Goal: Task Accomplishment & Management: Manage account settings

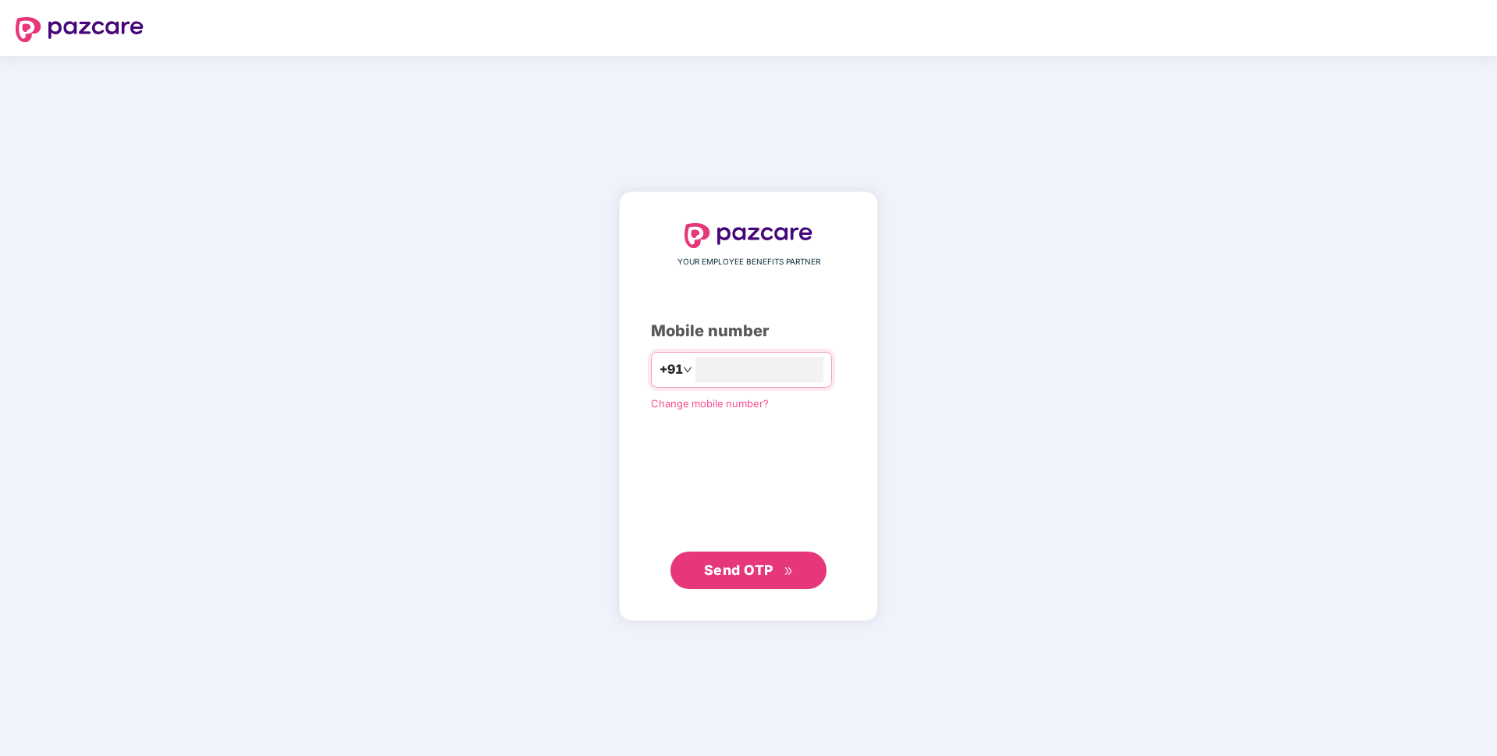
type input "**********"
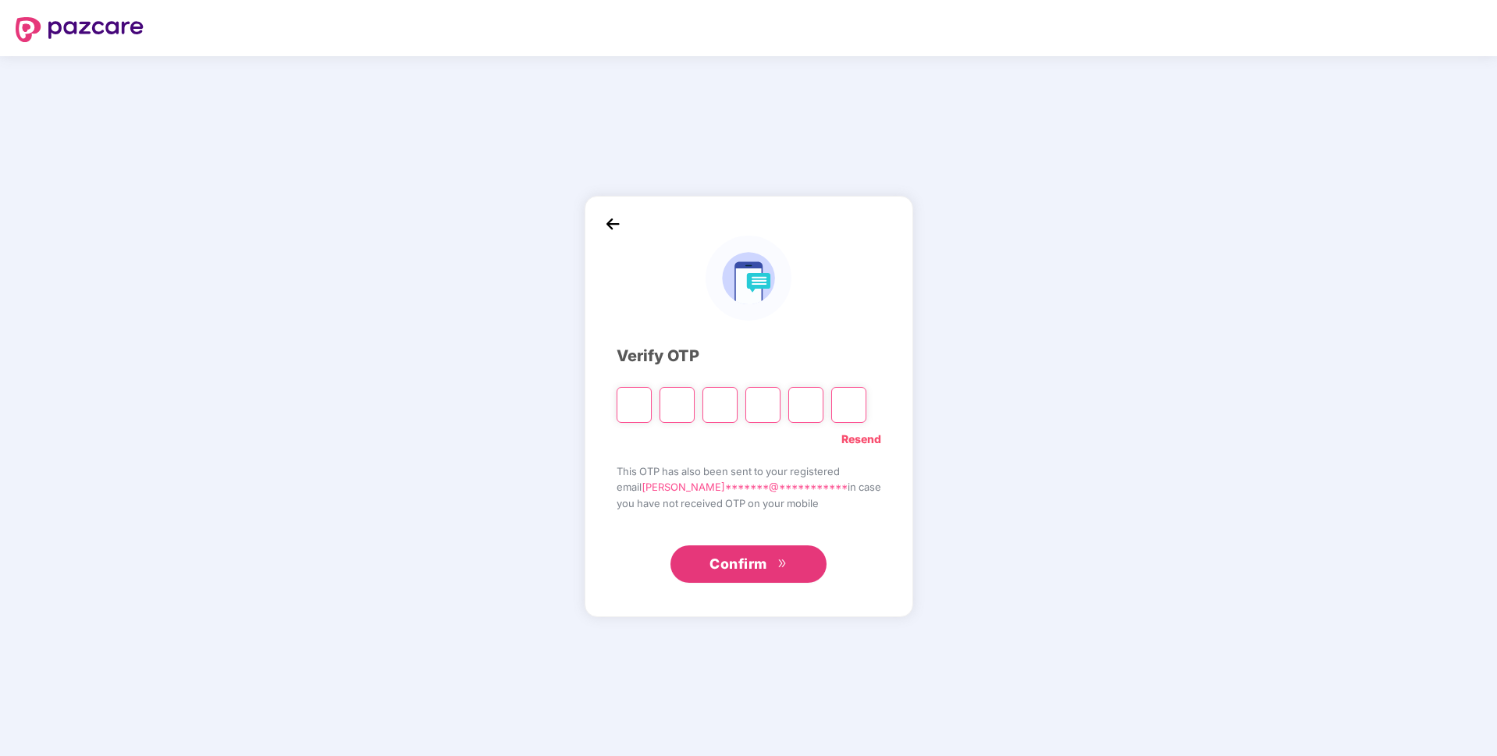
paste input "*"
type input "*"
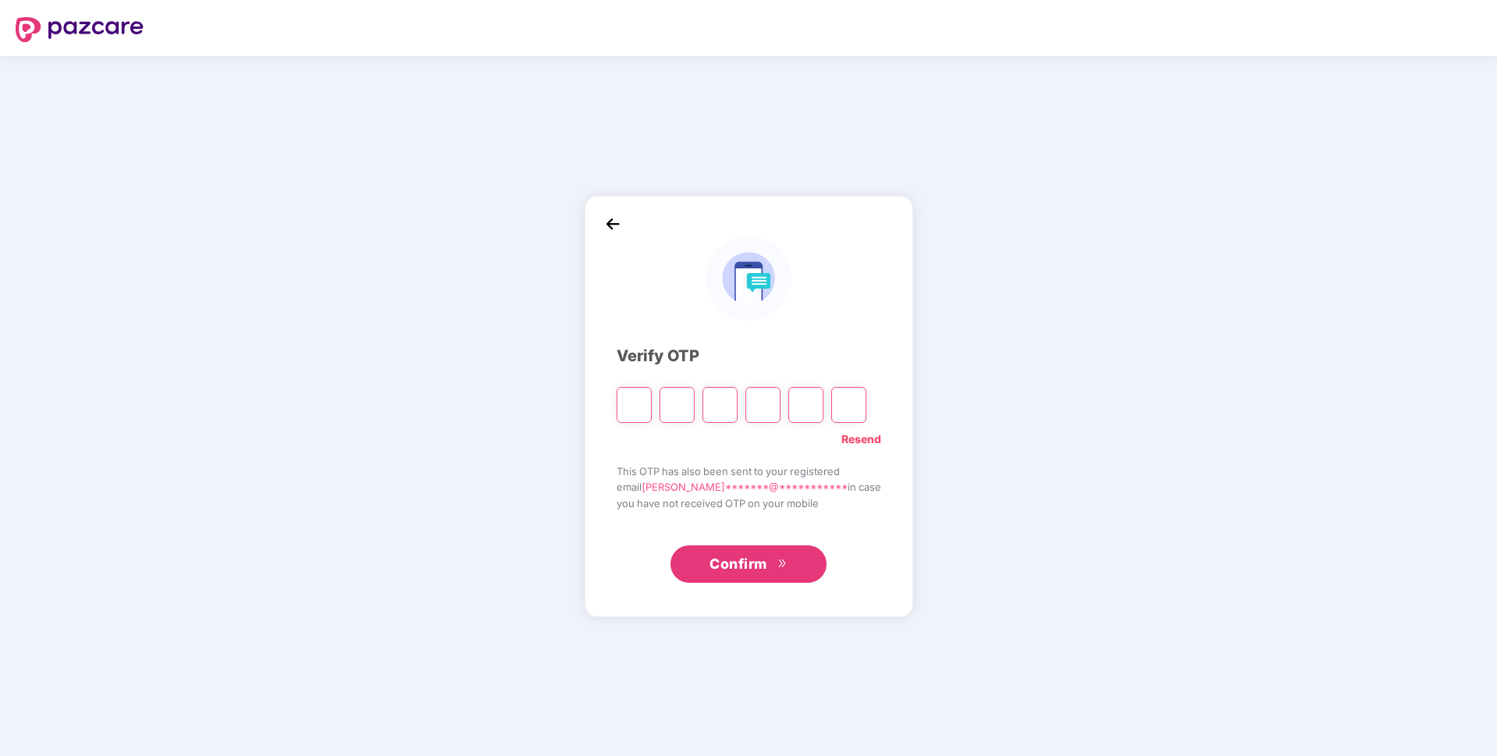
type input "*"
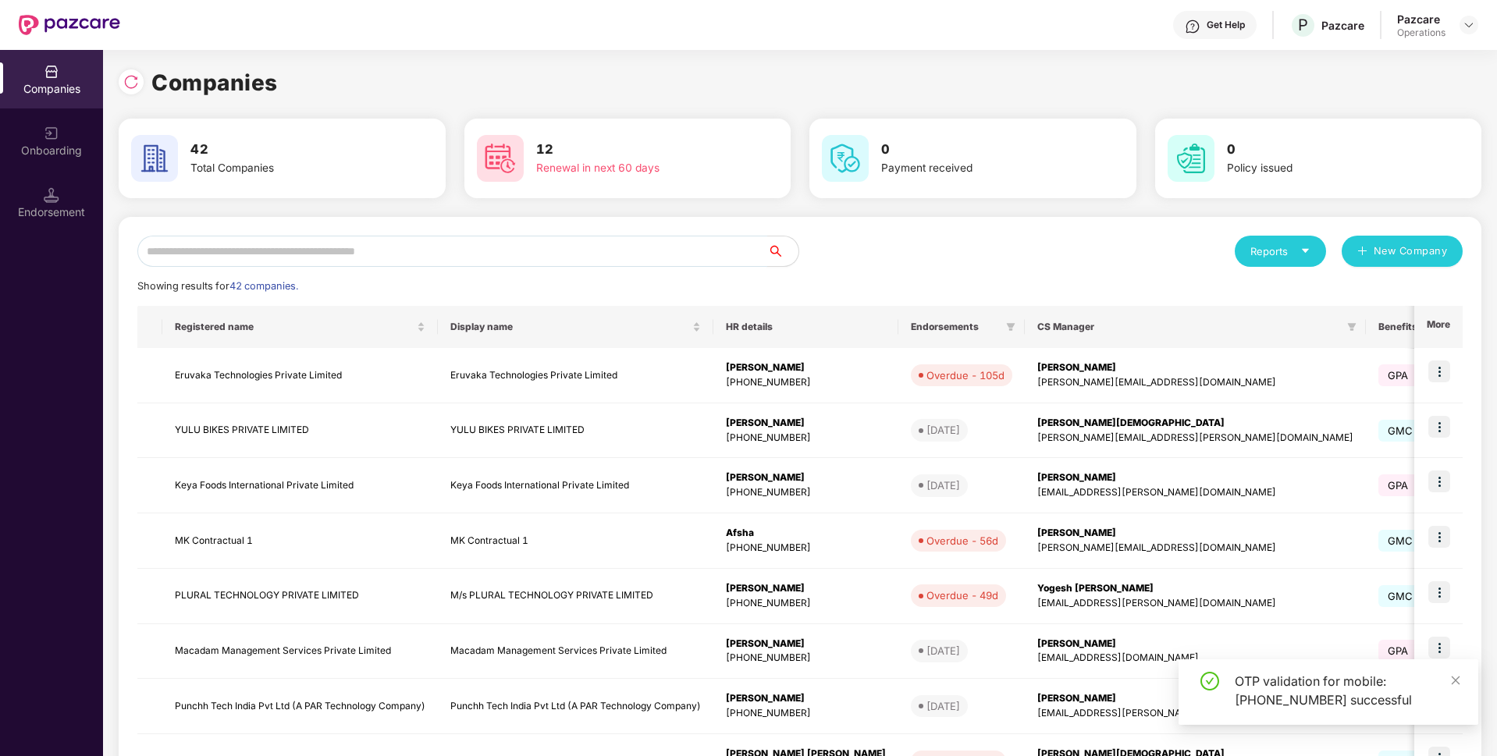
click at [454, 251] on input "text" at bounding box center [452, 251] width 630 height 31
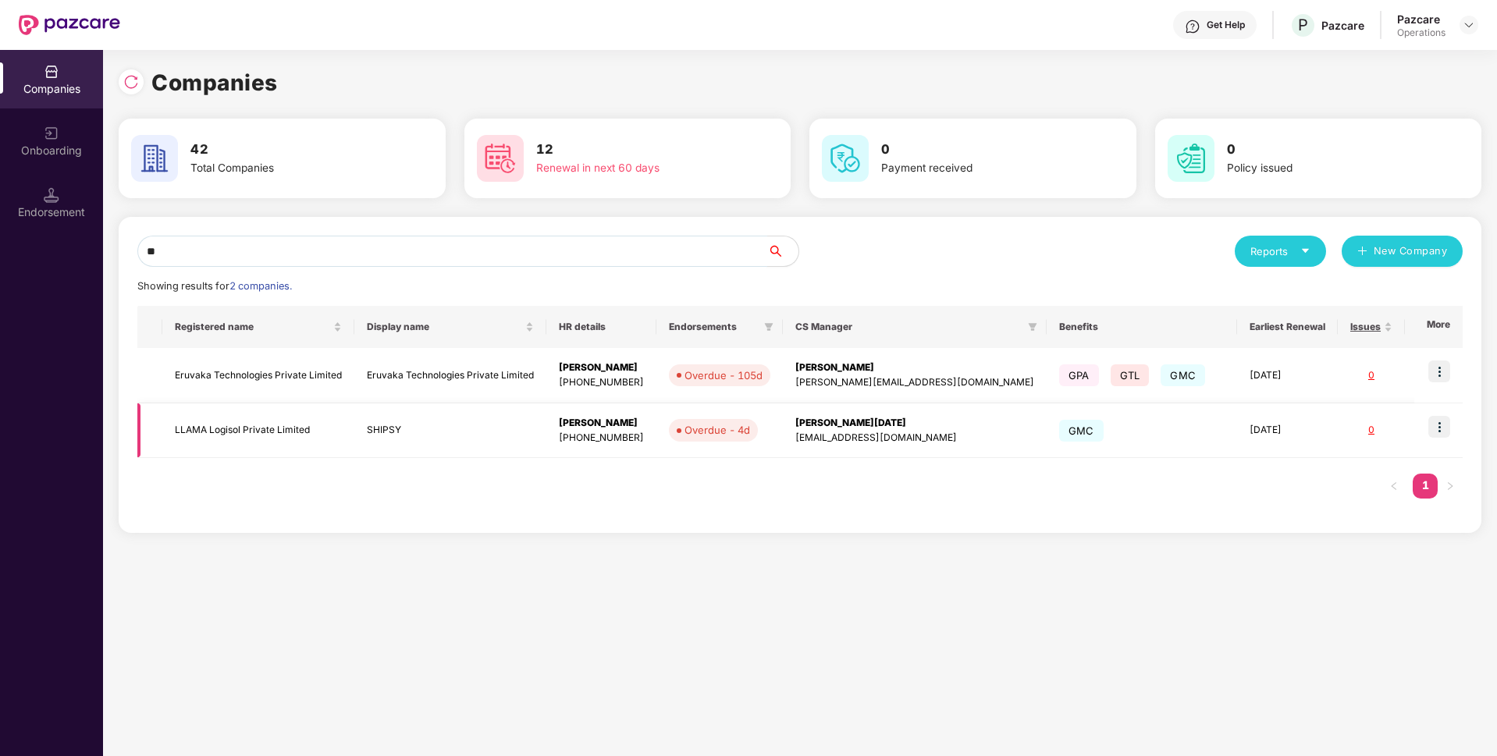
type input "**"
click at [1433, 426] on img at bounding box center [1440, 427] width 22 height 22
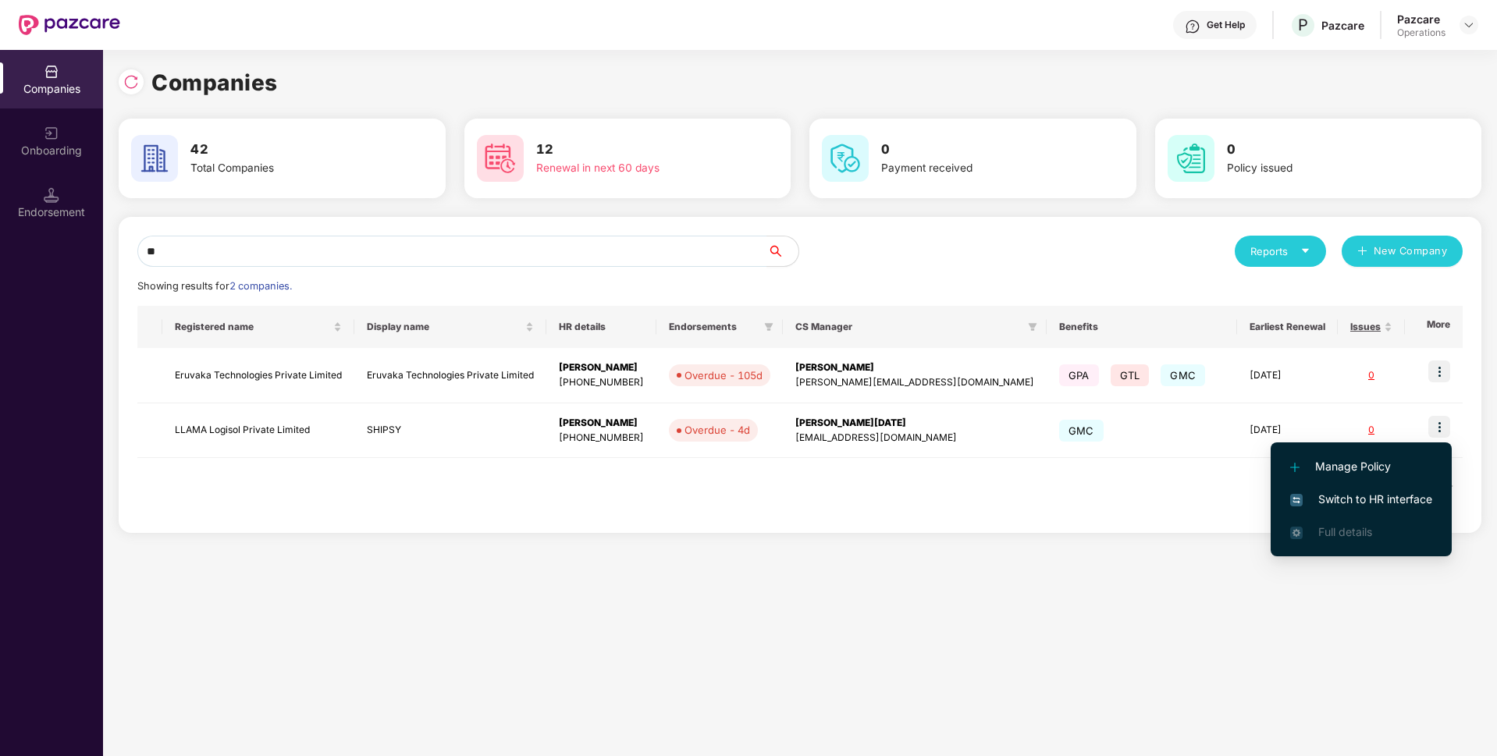
click at [1359, 502] on span "Switch to HR interface" at bounding box center [1361, 499] width 142 height 17
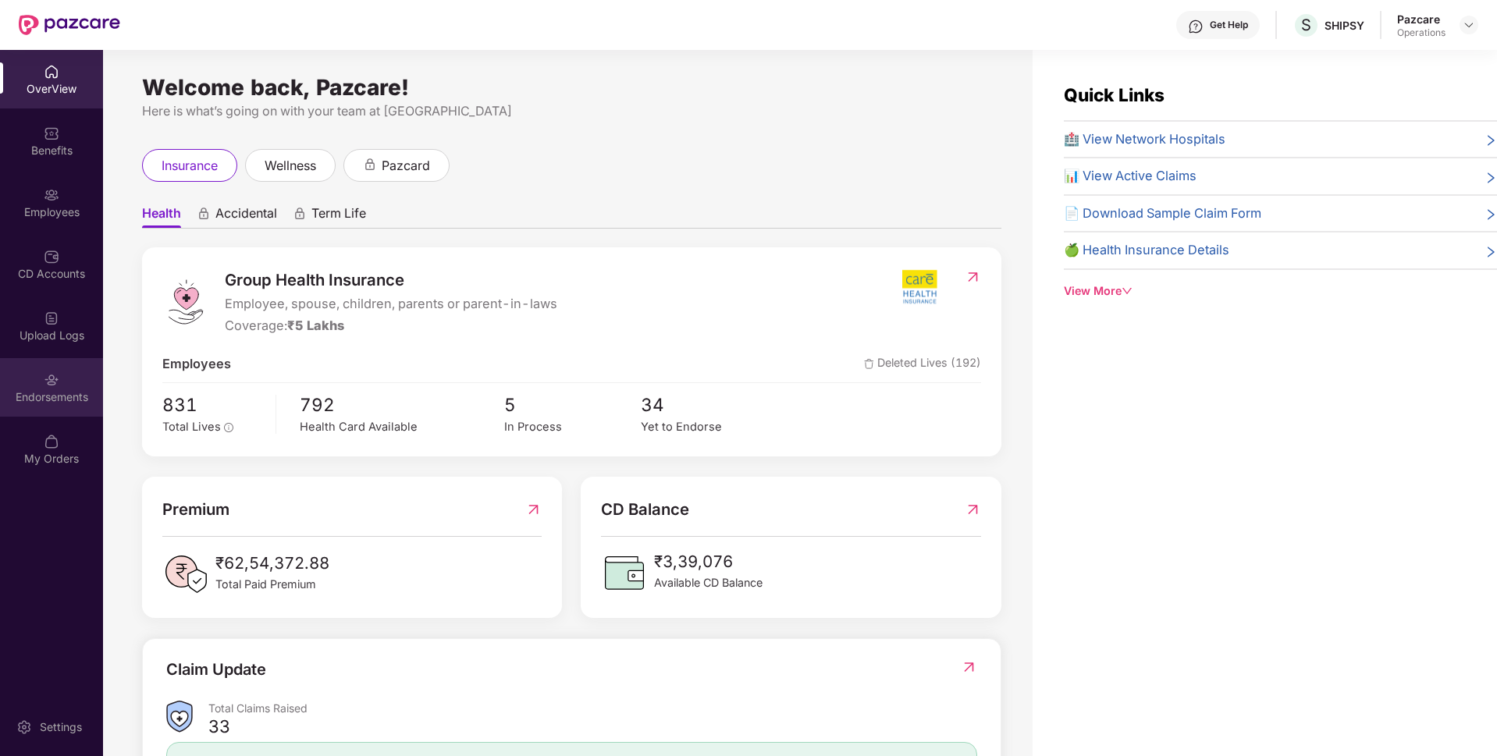
click at [43, 390] on div "Endorsements" at bounding box center [51, 398] width 103 height 16
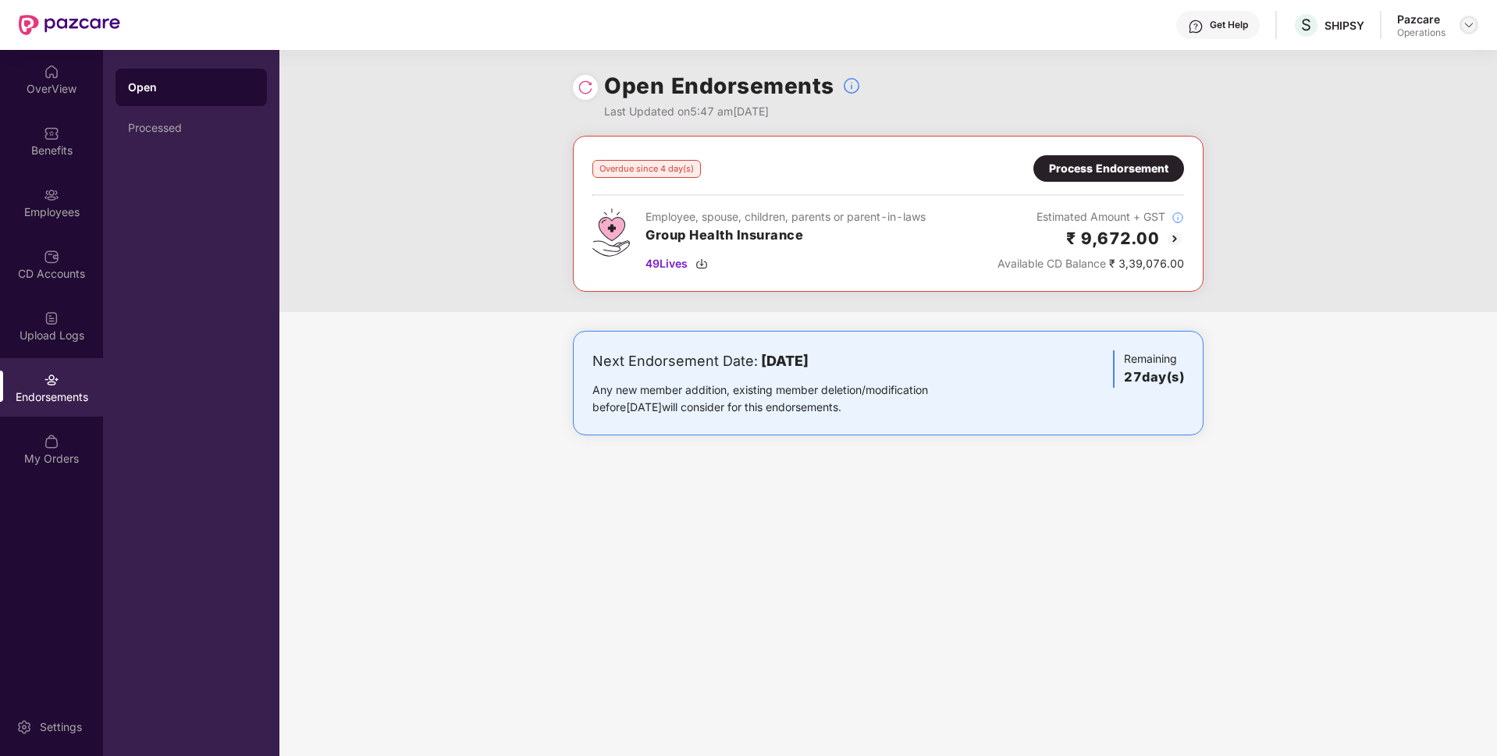
click at [1462, 23] on div at bounding box center [1469, 25] width 19 height 19
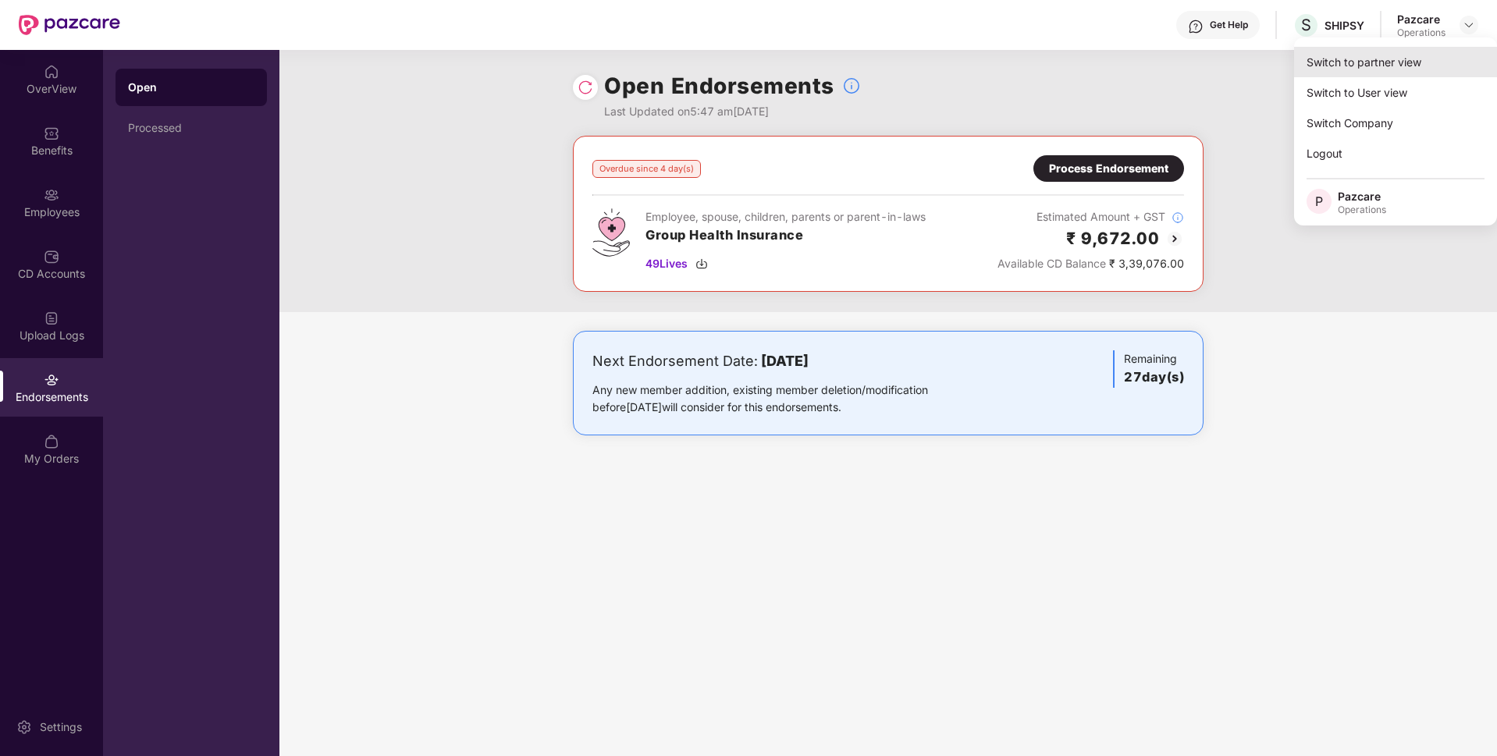
click at [1393, 61] on div "Switch to partner view" at bounding box center [1395, 62] width 203 height 30
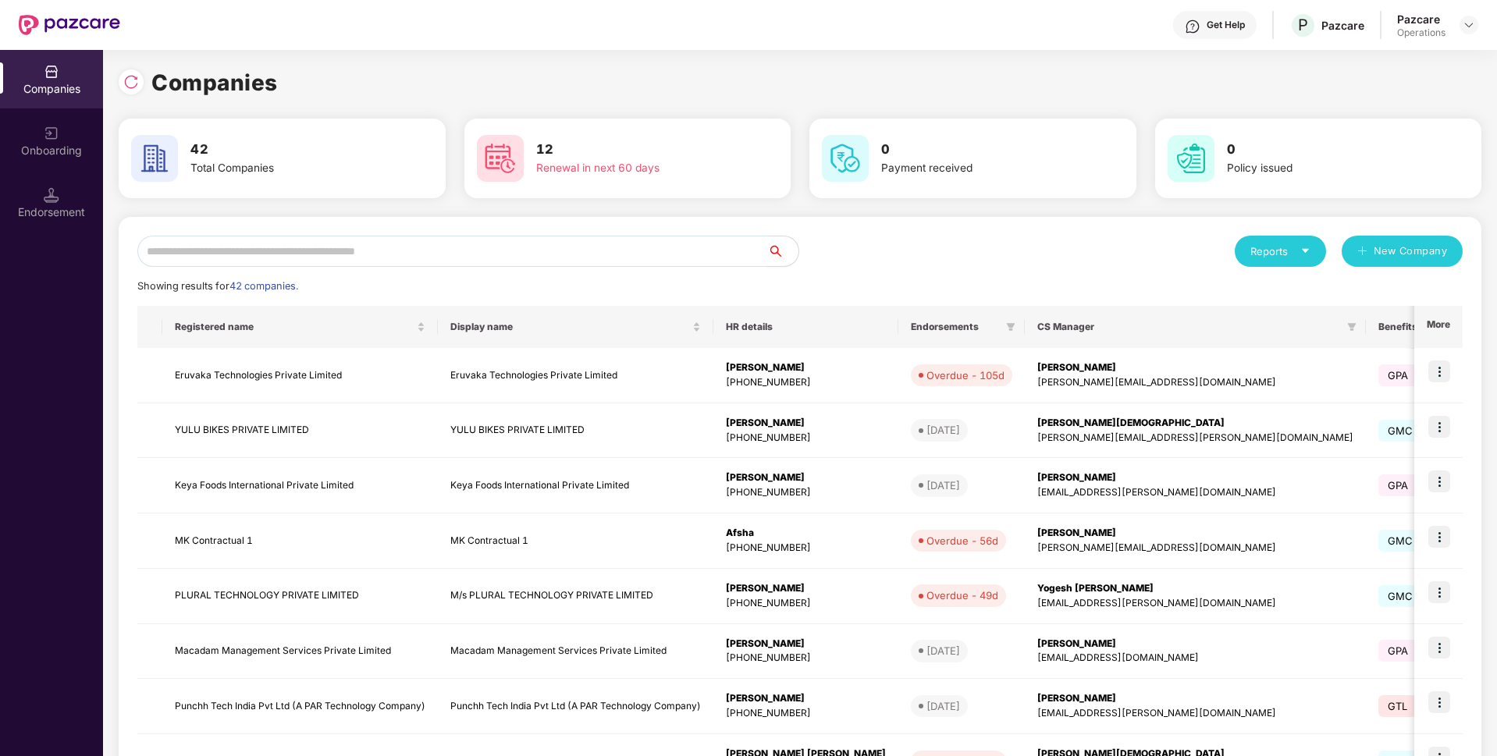
click at [514, 242] on input "text" at bounding box center [452, 251] width 630 height 31
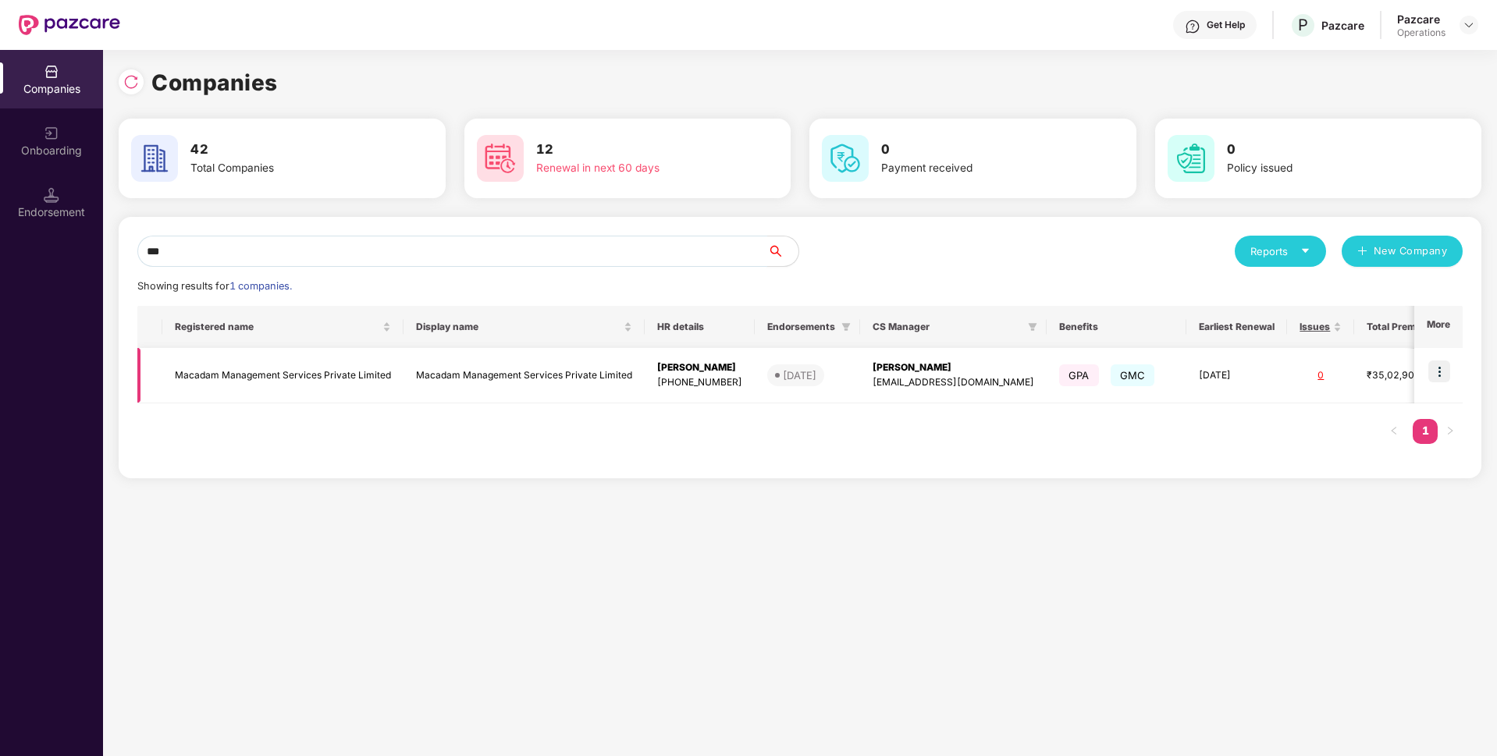
type input "***"
click at [1445, 368] on img at bounding box center [1440, 372] width 22 height 22
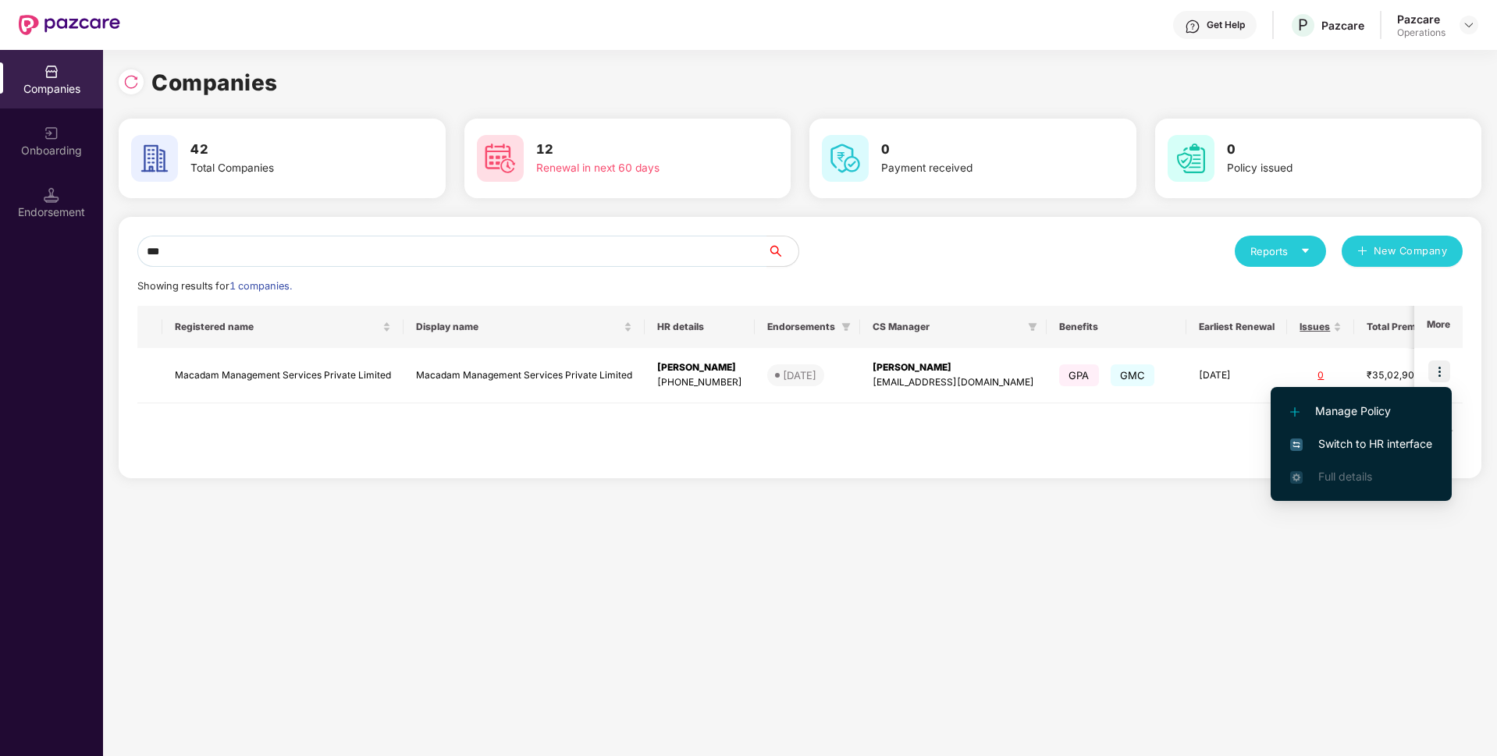
click at [1351, 439] on span "Switch to HR interface" at bounding box center [1361, 444] width 142 height 17
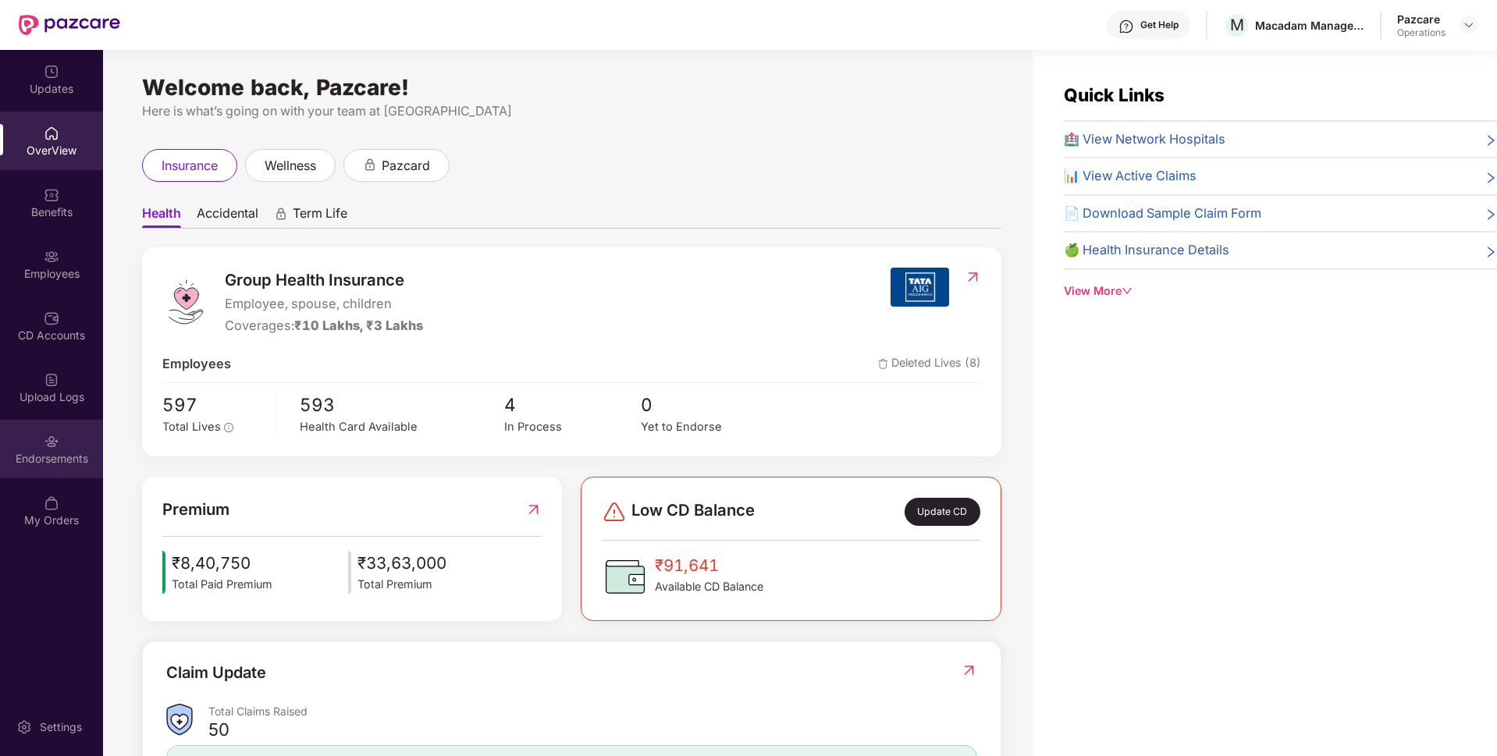
click at [55, 455] on div "Endorsements" at bounding box center [51, 459] width 103 height 16
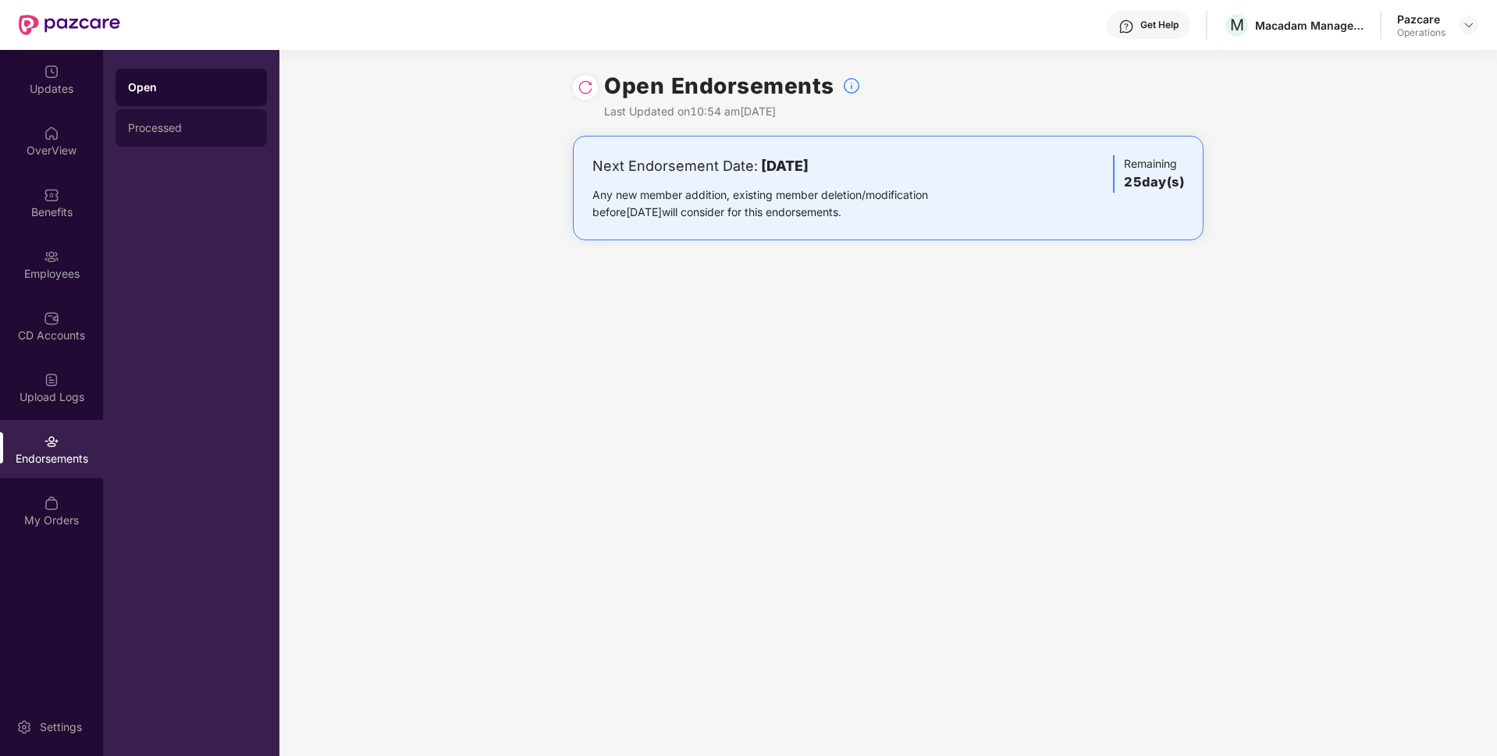
click at [180, 133] on div "Processed" at bounding box center [191, 128] width 126 height 12
